Goal: Find specific page/section: Find specific page/section

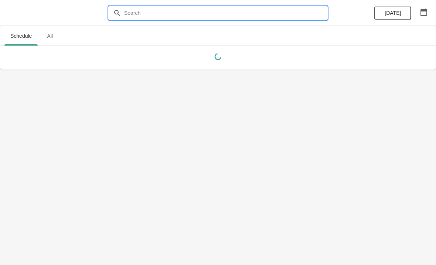
click at [246, 11] on input "text" at bounding box center [225, 12] width 203 height 13
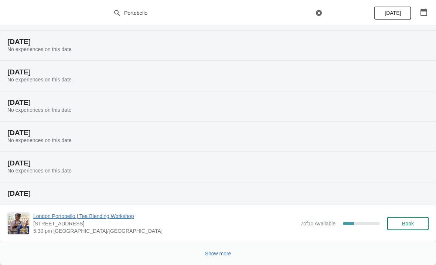
scroll to position [76, 0]
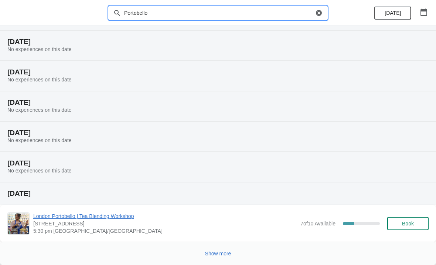
type input "Portobello"
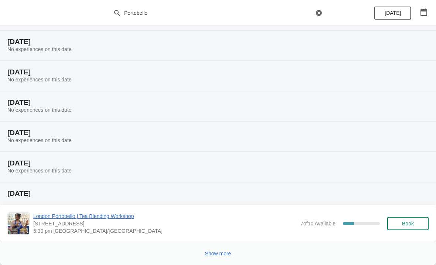
click at [223, 255] on span "Show more" at bounding box center [218, 253] width 26 height 6
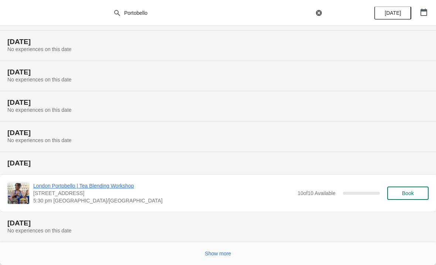
scroll to position [348, 0]
click at [240, 254] on div "Show more" at bounding box center [214, 250] width 427 height 14
click at [234, 250] on button "Show more" at bounding box center [218, 253] width 32 height 13
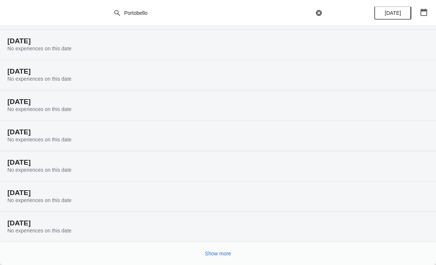
click at [216, 247] on button "Show more" at bounding box center [218, 253] width 32 height 13
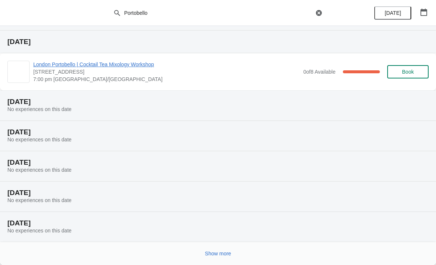
scroll to position [863, 0]
click at [212, 249] on button "Show more" at bounding box center [218, 253] width 32 height 13
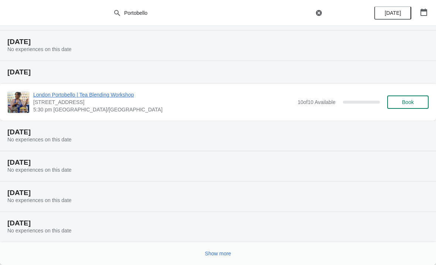
scroll to position [1164, 0]
click at [234, 251] on button "Show more" at bounding box center [218, 253] width 32 height 13
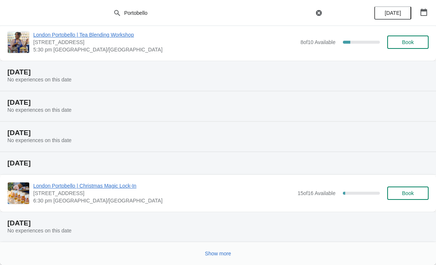
scroll to position [1466, 0]
click at [234, 254] on button "Show more" at bounding box center [218, 253] width 32 height 13
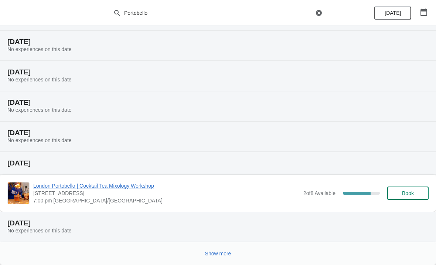
scroll to position [1738, 0]
click at [231, 252] on span "Show more" at bounding box center [218, 253] width 26 height 6
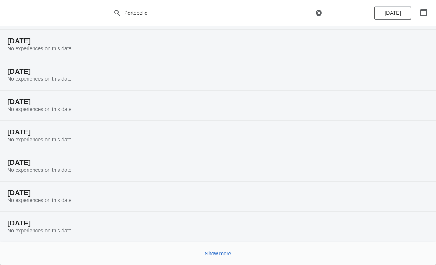
scroll to position [1981, 0]
click at [234, 250] on button "Show more" at bounding box center [218, 253] width 32 height 13
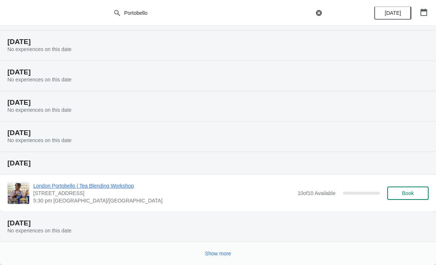
scroll to position [2253, 0]
click at [212, 253] on span "Show more" at bounding box center [218, 253] width 26 height 6
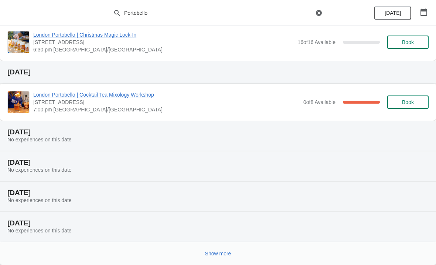
scroll to position [2555, 0]
